Goal: Find specific page/section: Find specific page/section

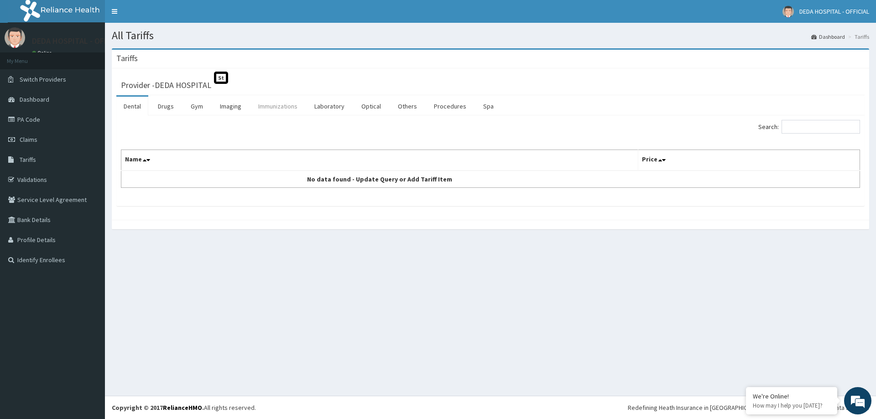
click at [276, 104] on link "Immunizations" at bounding box center [278, 106] width 54 height 19
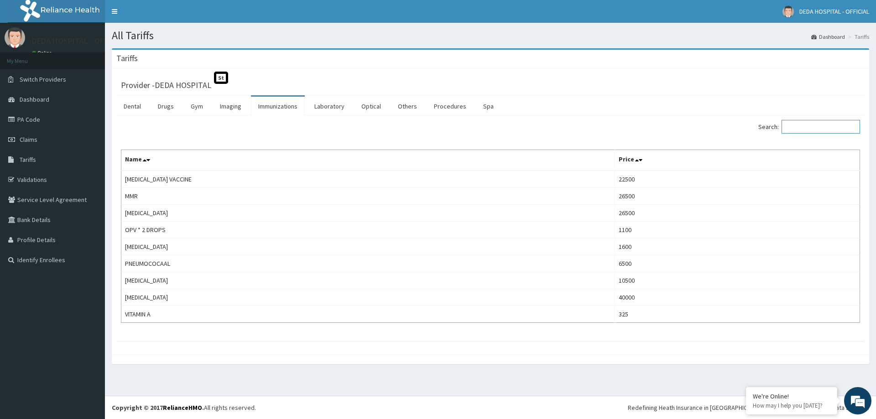
click at [800, 129] on input "Search:" at bounding box center [820, 127] width 78 height 14
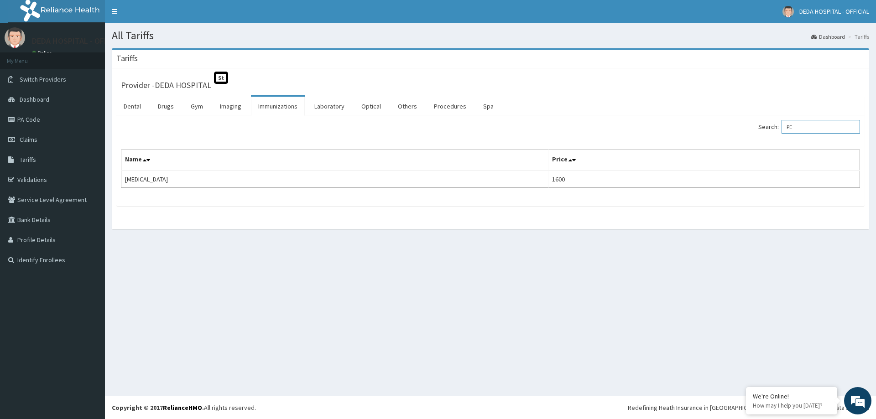
type input "P"
type input "R"
type input "P"
type input "O"
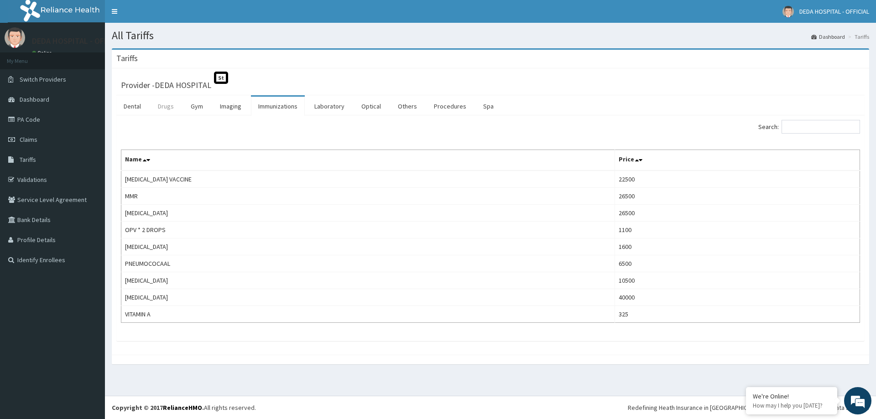
click at [161, 107] on link "Drugs" at bounding box center [166, 106] width 31 height 19
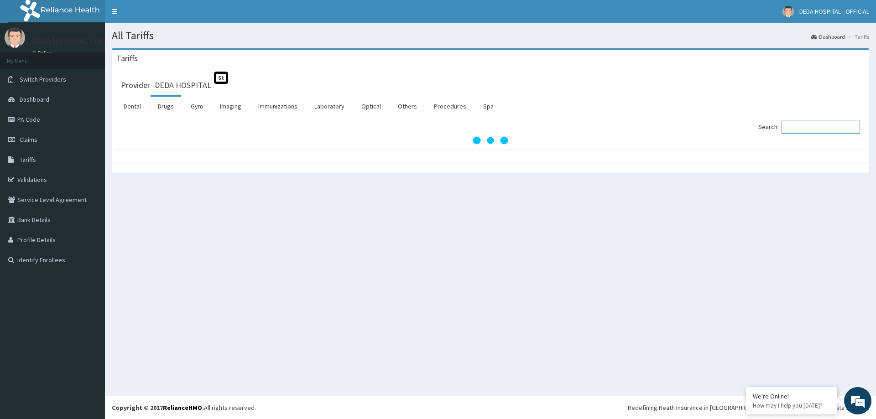
click at [795, 129] on input "Search:" at bounding box center [820, 127] width 78 height 14
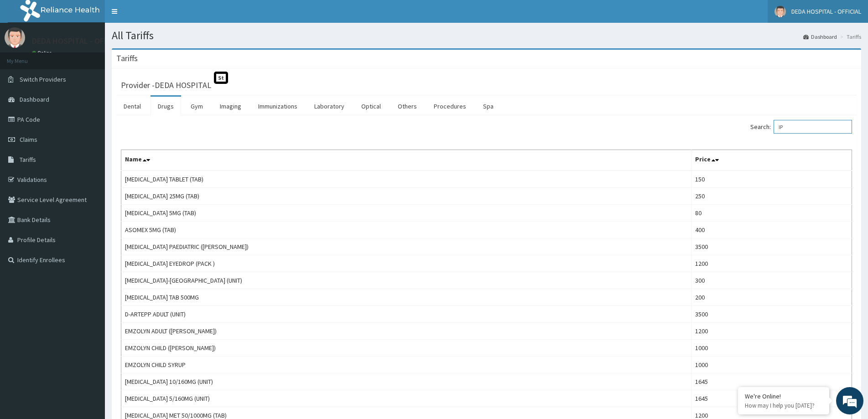
type input "IP"
